Goal: Task Accomplishment & Management: Use online tool/utility

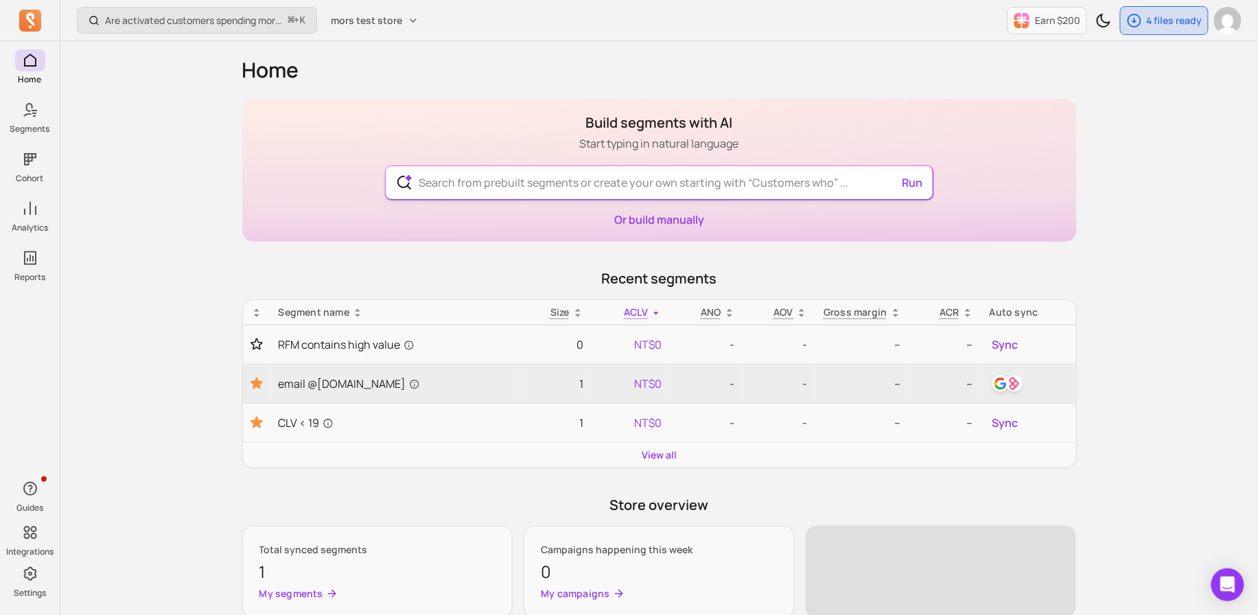
click at [701, 186] on input "text" at bounding box center [659, 182] width 503 height 33
click at [38, 106] on div "Home Segments Cohort Analytics Reports Guides Integrations Settings Are activat…" at bounding box center [629, 574] width 1258 height 1148
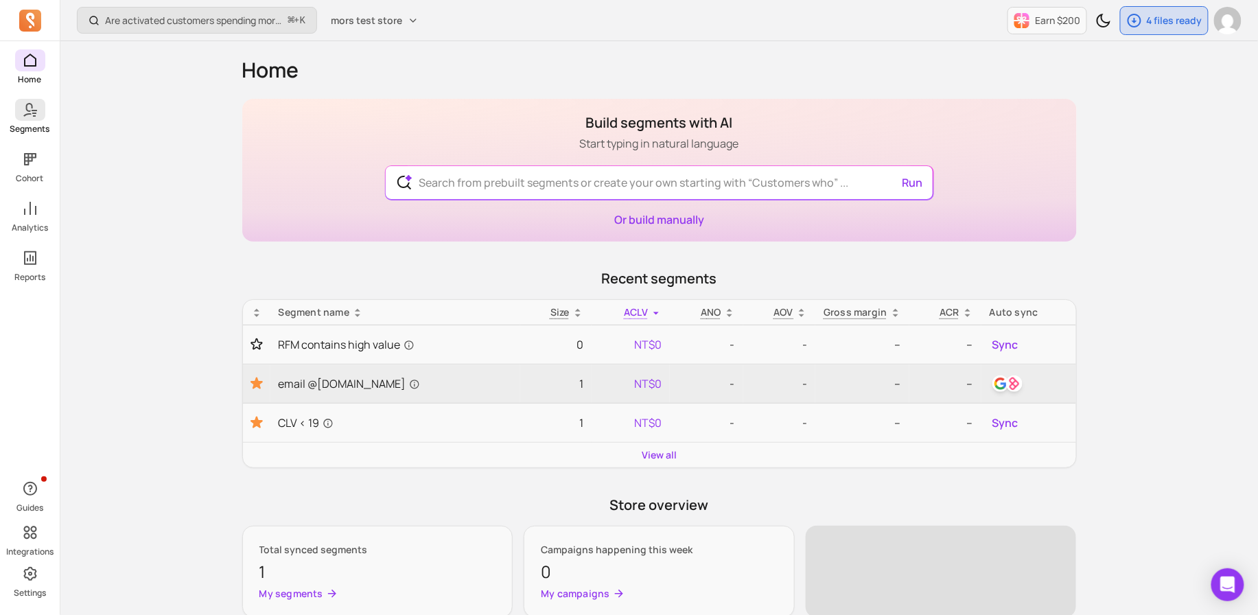
click at [40, 118] on span at bounding box center [30, 110] width 30 height 22
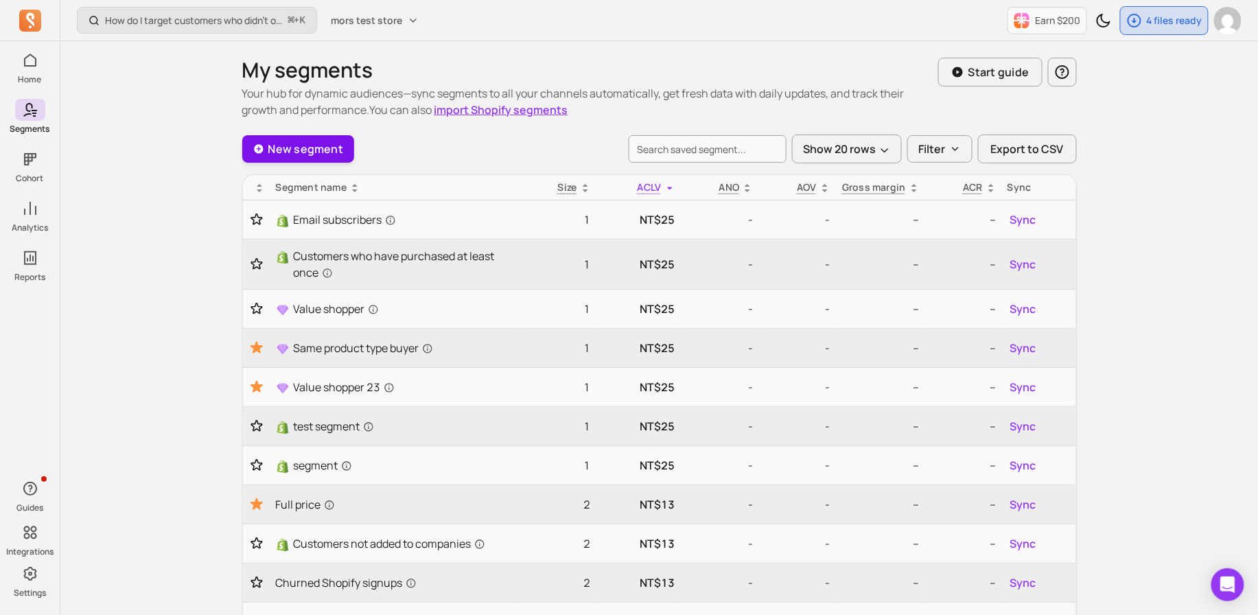
click at [311, 145] on link "New segment" at bounding box center [298, 148] width 113 height 27
